Goal: Task Accomplishment & Management: Use online tool/utility

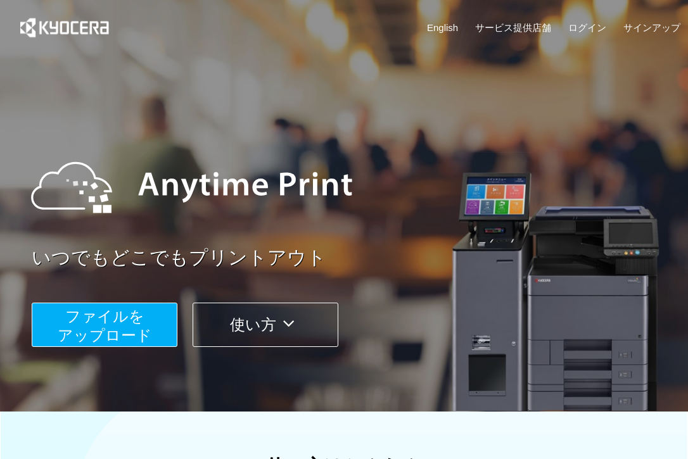
click at [132, 330] on span "ファイルを ​​アップロード" at bounding box center [105, 326] width 94 height 36
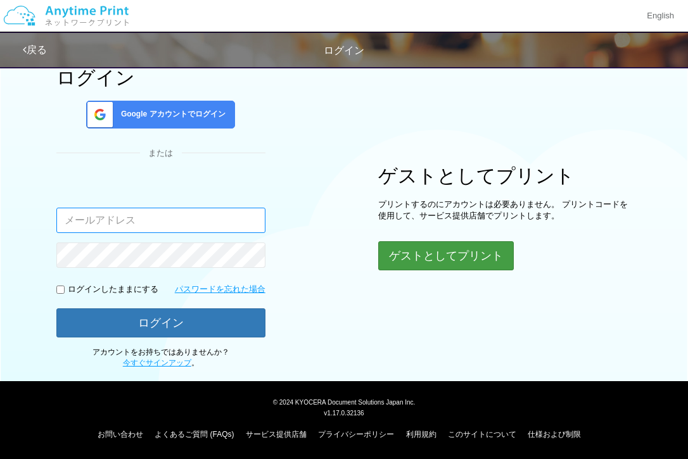
scroll to position [61, 0]
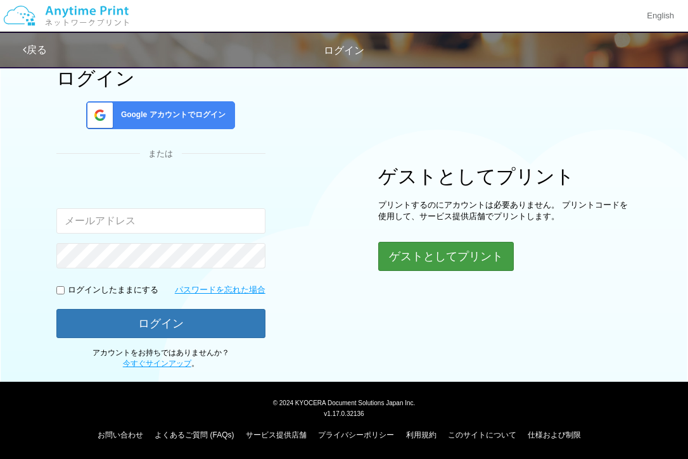
click at [420, 249] on button "ゲストとしてプリント" at bounding box center [446, 256] width 136 height 29
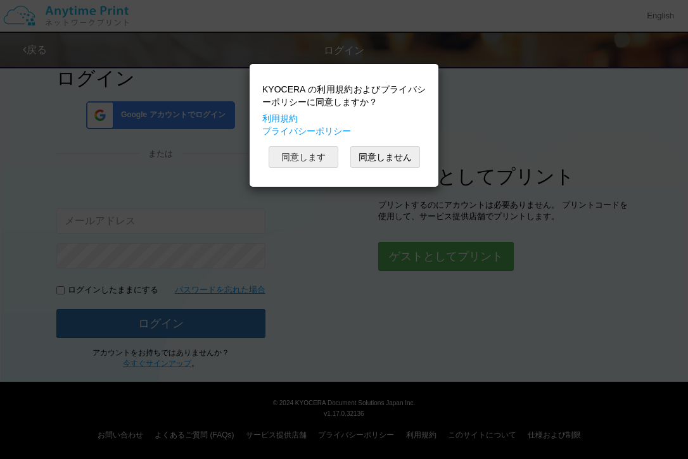
click at [303, 163] on button "同意します" at bounding box center [303, 157] width 70 height 22
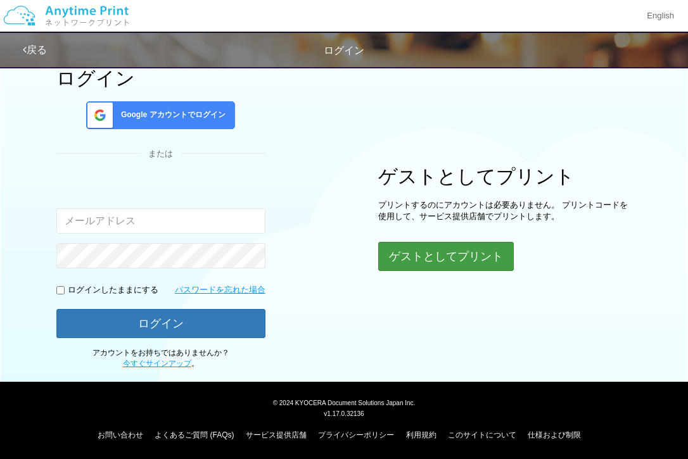
click at [403, 260] on button "ゲストとしてプリント" at bounding box center [446, 256] width 136 height 29
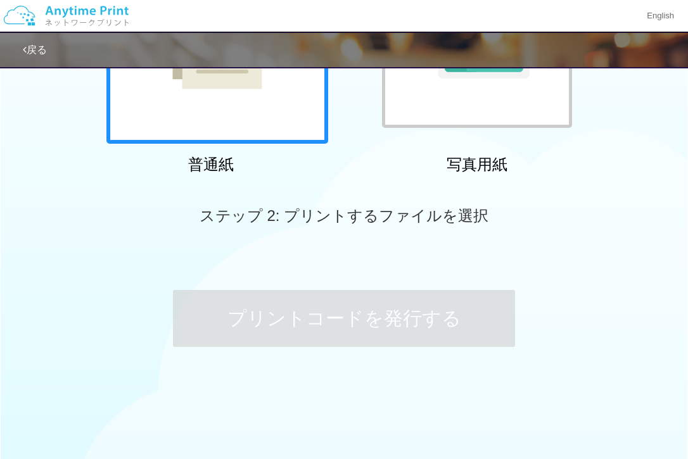
scroll to position [228, 0]
click at [242, 110] on div at bounding box center [217, 34] width 222 height 222
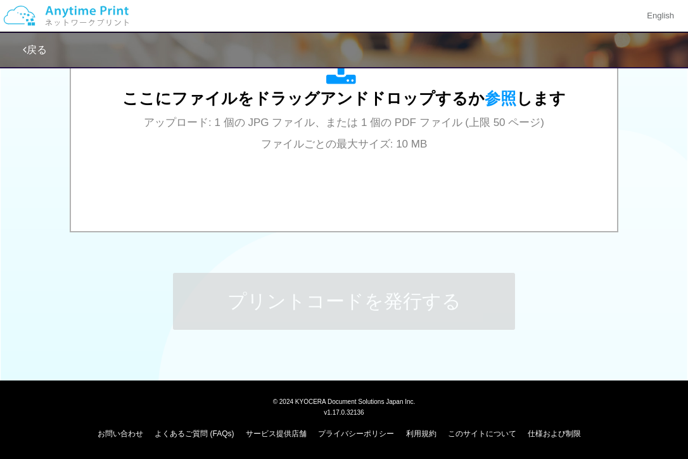
scroll to position [503, 0]
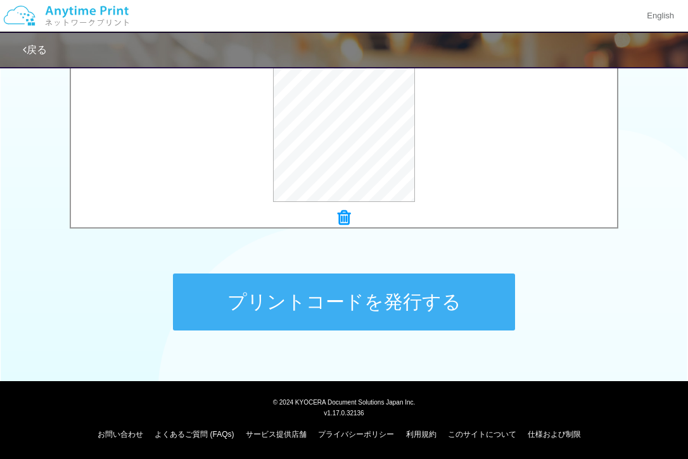
click at [378, 305] on button "プリントコードを発行する" at bounding box center [344, 302] width 342 height 57
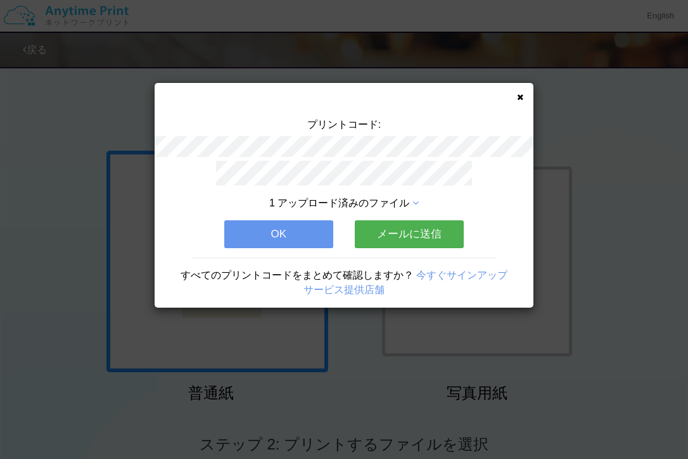
click at [294, 230] on button "OK" at bounding box center [278, 234] width 109 height 28
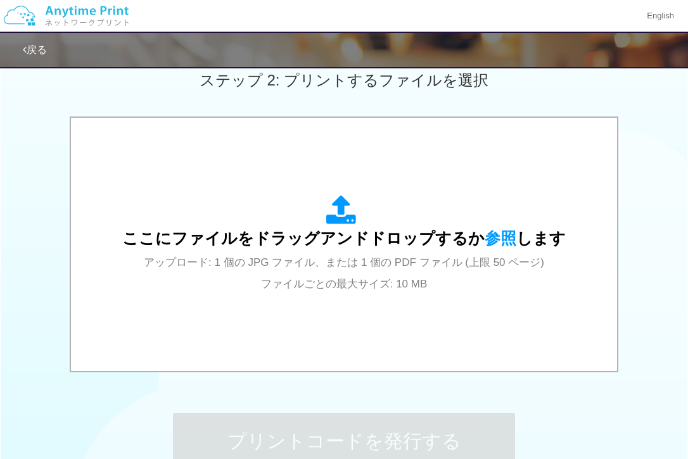
scroll to position [363, 0]
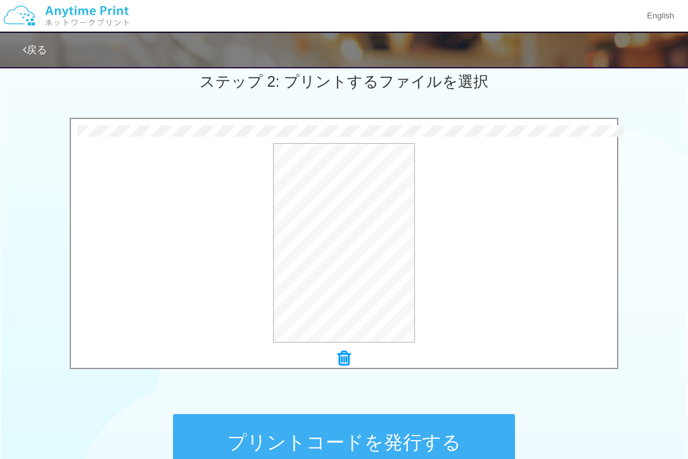
click at [236, 434] on button "プリントコードを発行する" at bounding box center [344, 442] width 342 height 57
click at [236, 434] on body "English 戻る ステップ 1: 用紙の種類を選択 普通紙 写真用紙" at bounding box center [344, 110] width 688 height 946
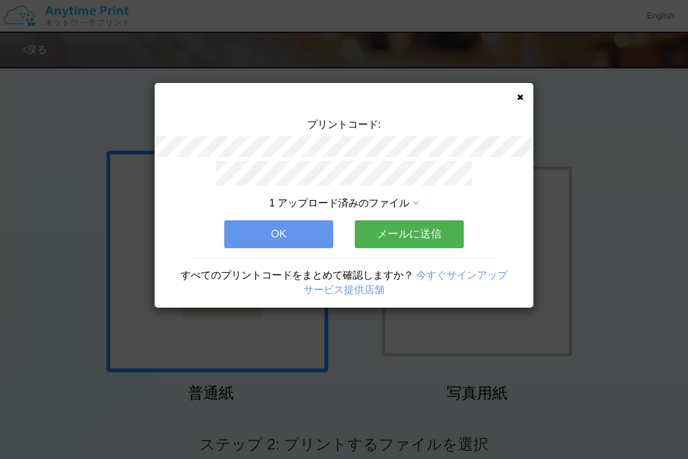
click at [520, 95] on icon at bounding box center [520, 97] width 6 height 8
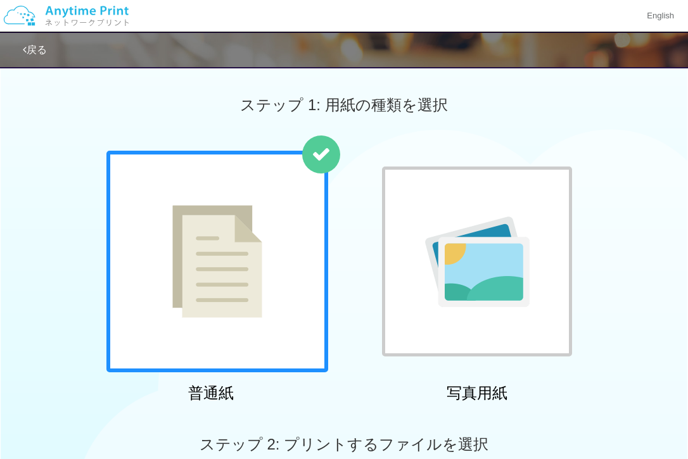
click at [282, 225] on div at bounding box center [217, 262] width 222 height 222
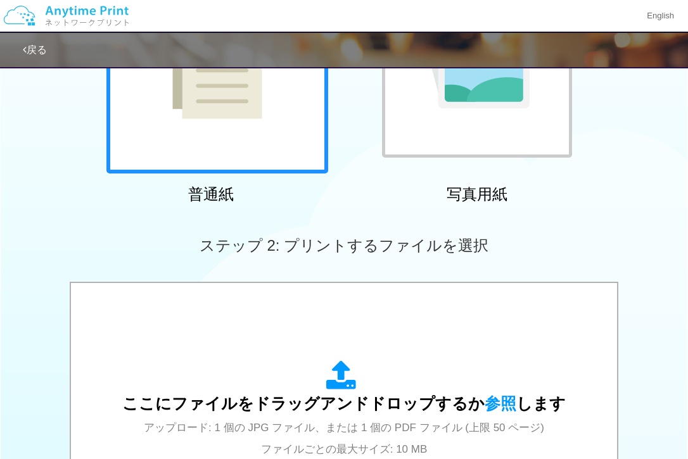
scroll to position [364, 0]
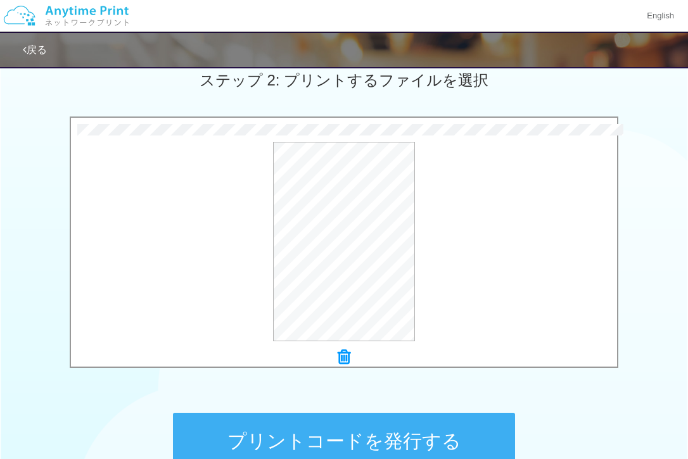
click at [324, 433] on button "プリントコードを発行する" at bounding box center [344, 441] width 342 height 57
click at [324, 433] on body "English 戻る ステップ 1: 用紙の種類を選択 普通紙 写真用紙" at bounding box center [344, 109] width 688 height 946
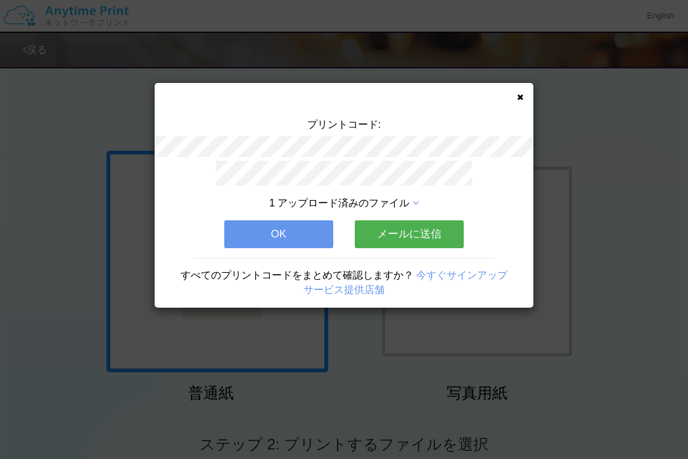
click at [281, 227] on button "OK" at bounding box center [278, 234] width 109 height 28
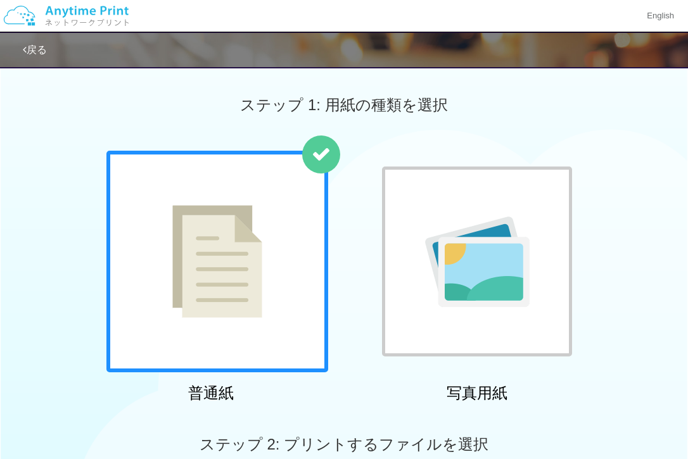
click at [206, 238] on img at bounding box center [217, 261] width 90 height 113
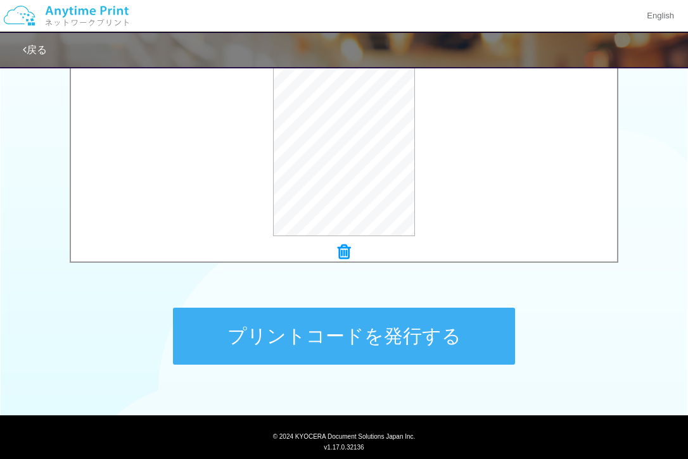
click at [369, 328] on button "プリントコードを発行する" at bounding box center [344, 336] width 342 height 57
click at [369, 328] on body "English 戻る ステップ 1: 用紙の種類を選択 普通紙 写真用紙" at bounding box center [344, 4] width 688 height 946
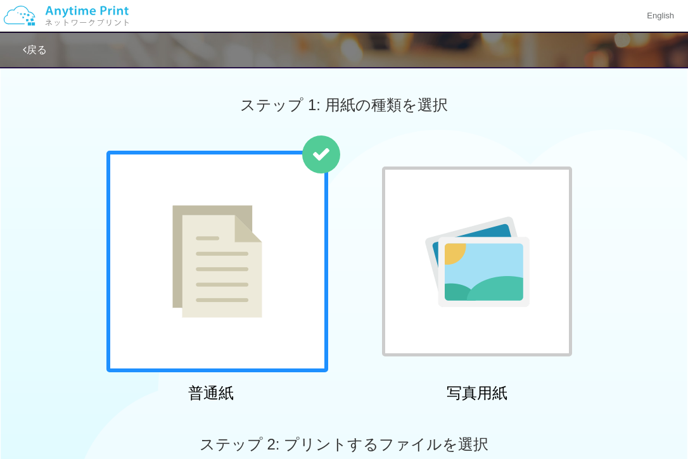
click at [219, 260] on img at bounding box center [217, 261] width 90 height 113
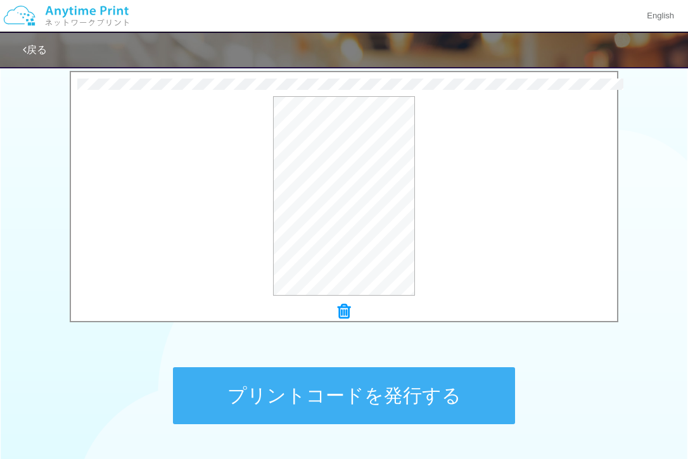
scroll to position [412, 0]
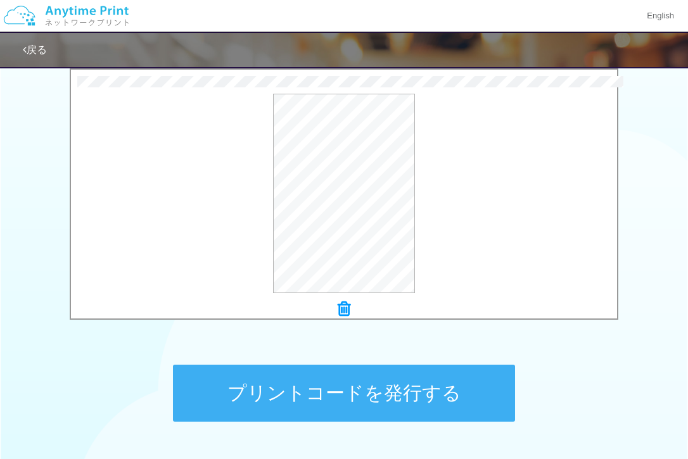
click at [317, 392] on button "プリントコードを発行する" at bounding box center [344, 393] width 342 height 57
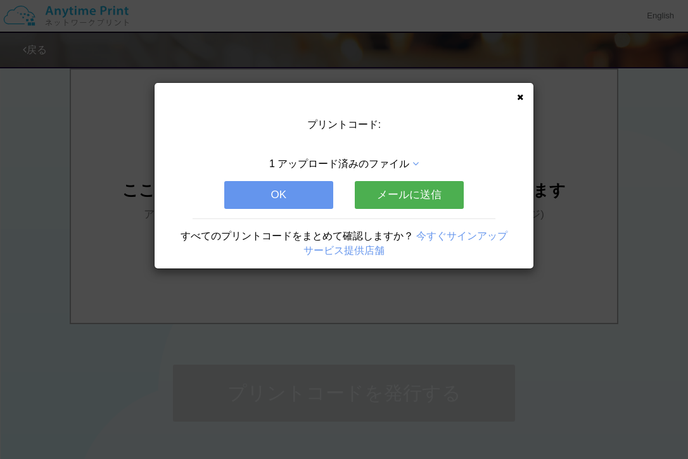
scroll to position [0, 0]
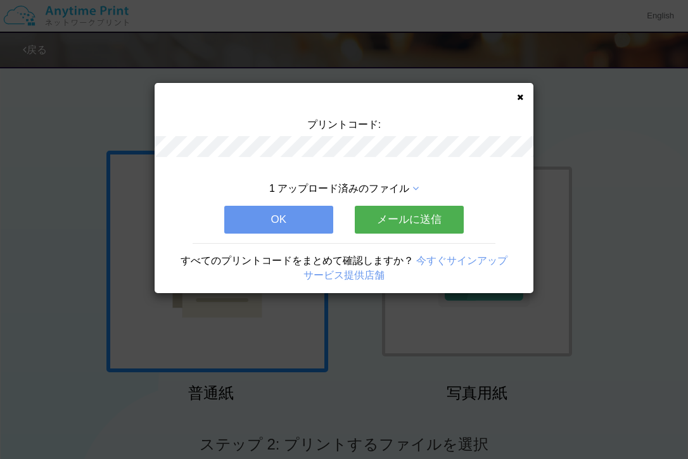
click at [294, 234] on button "OK" at bounding box center [278, 220] width 109 height 28
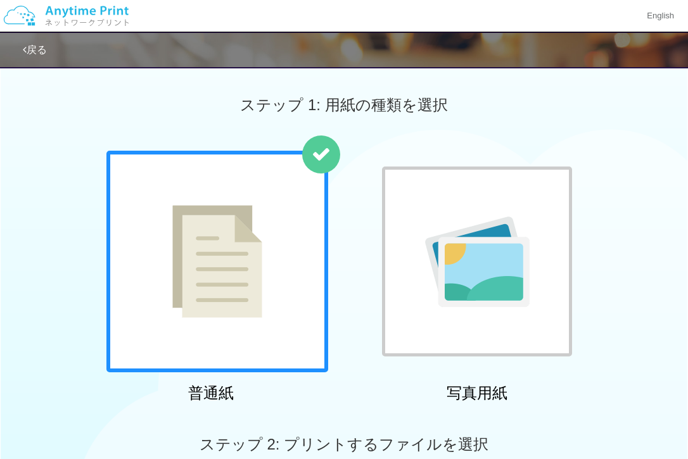
click at [222, 243] on img at bounding box center [217, 261] width 90 height 113
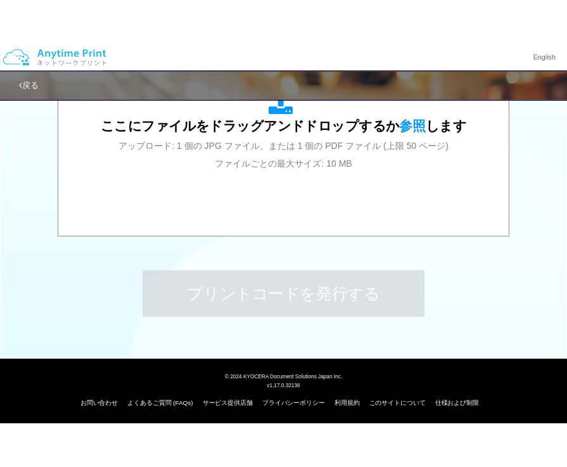
scroll to position [496, 0]
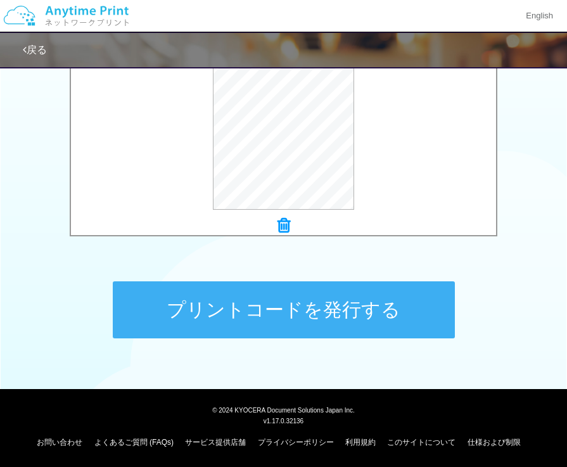
click at [289, 298] on button "プリントコードを発行する" at bounding box center [284, 309] width 342 height 57
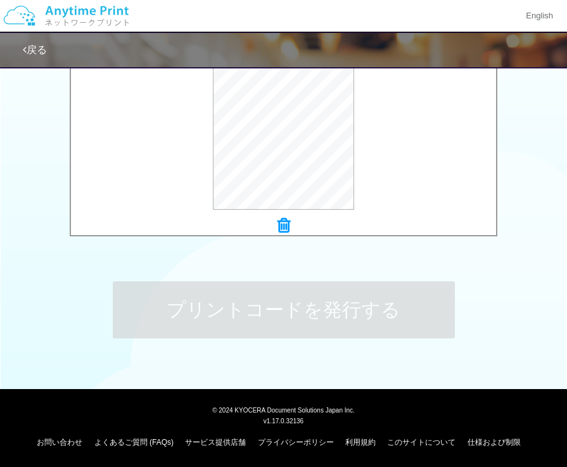
scroll to position [0, 0]
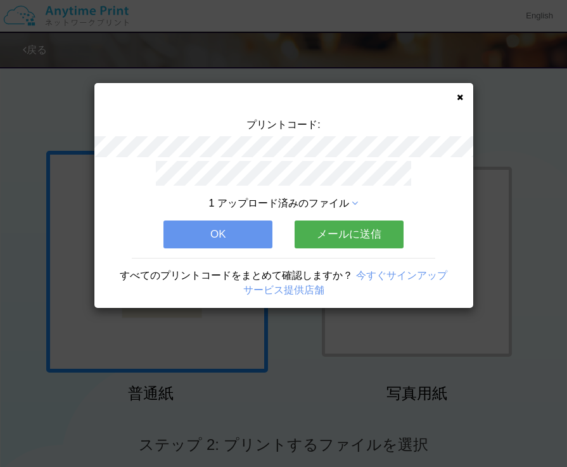
click at [455, 98] on div "プリントコード: 1 アップロード済みのファイル OK メールに送信 すべてのプリントコードをまとめて確認しますか？ 今すぐサインアップ サービス提供店舗" at bounding box center [283, 195] width 379 height 225
click at [457, 97] on icon at bounding box center [460, 97] width 6 height 8
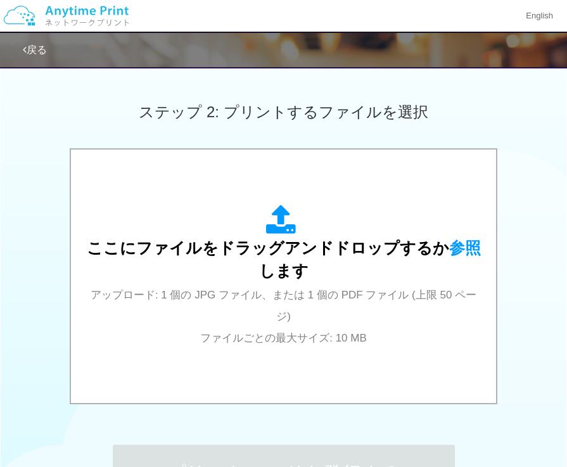
scroll to position [376, 0]
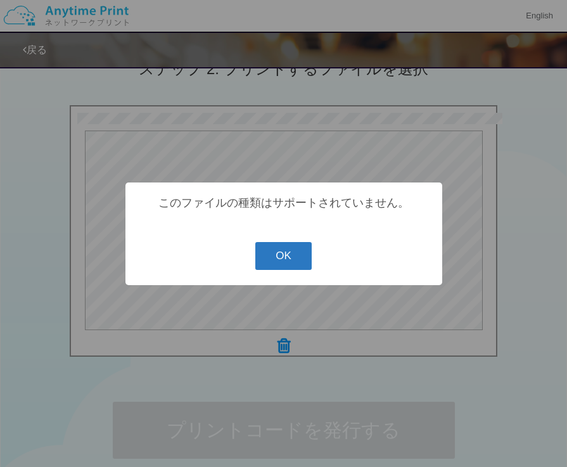
click at [282, 251] on button "OK" at bounding box center [283, 256] width 56 height 28
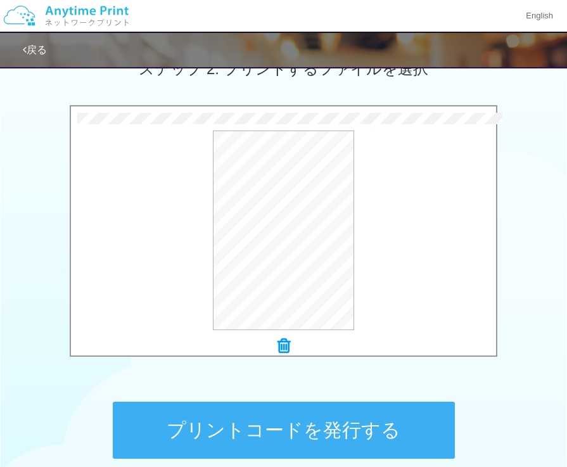
click at [298, 425] on button "プリントコードを発行する" at bounding box center [284, 429] width 342 height 57
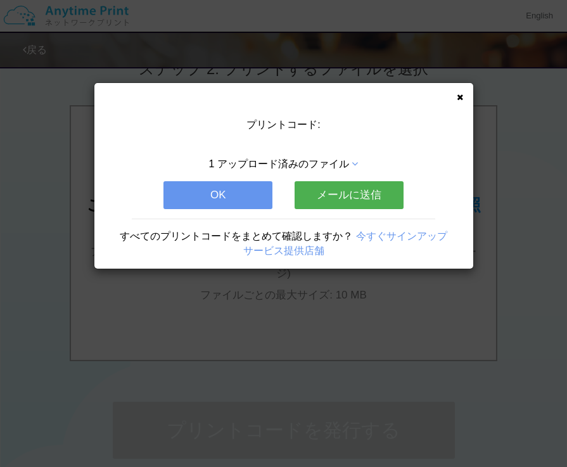
scroll to position [0, 0]
